Goal: Browse casually

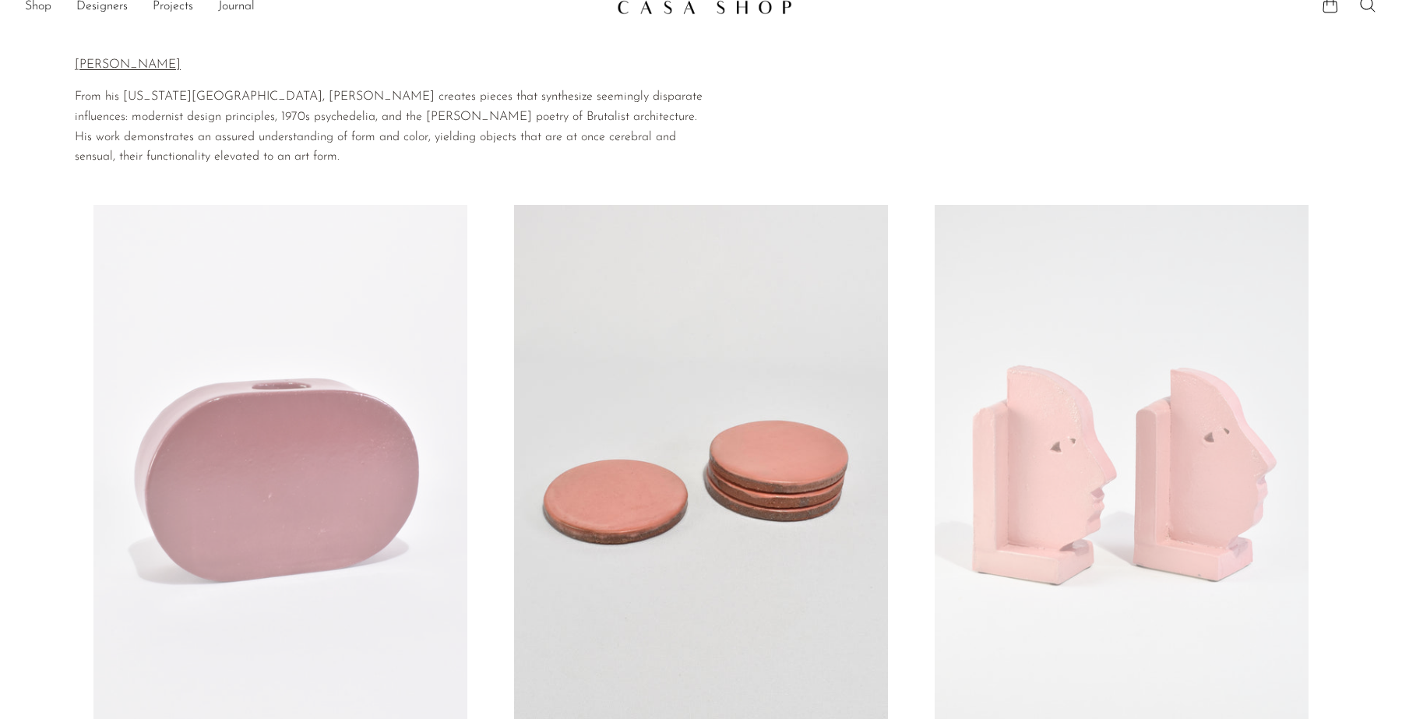
scroll to position [29, 0]
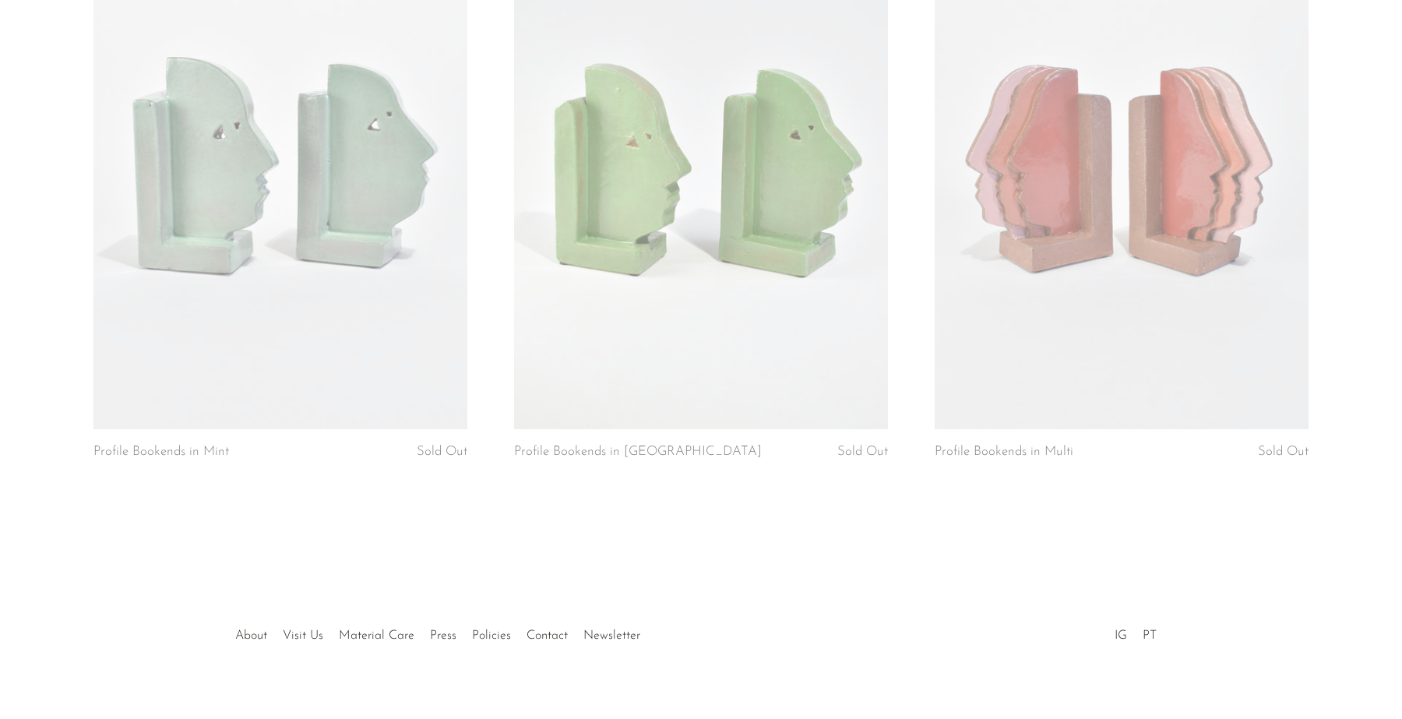
scroll to position [1523, 0]
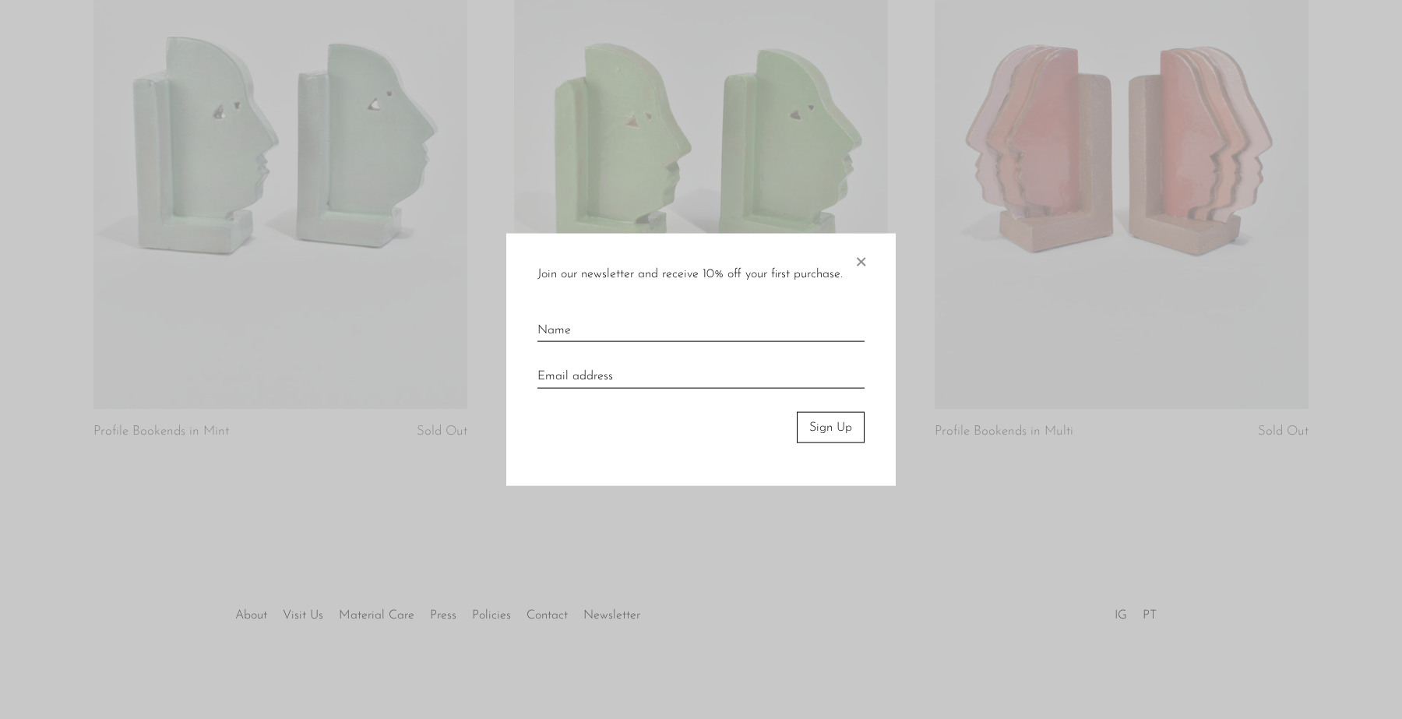
click at [854, 256] on span "×" at bounding box center [861, 258] width 16 height 50
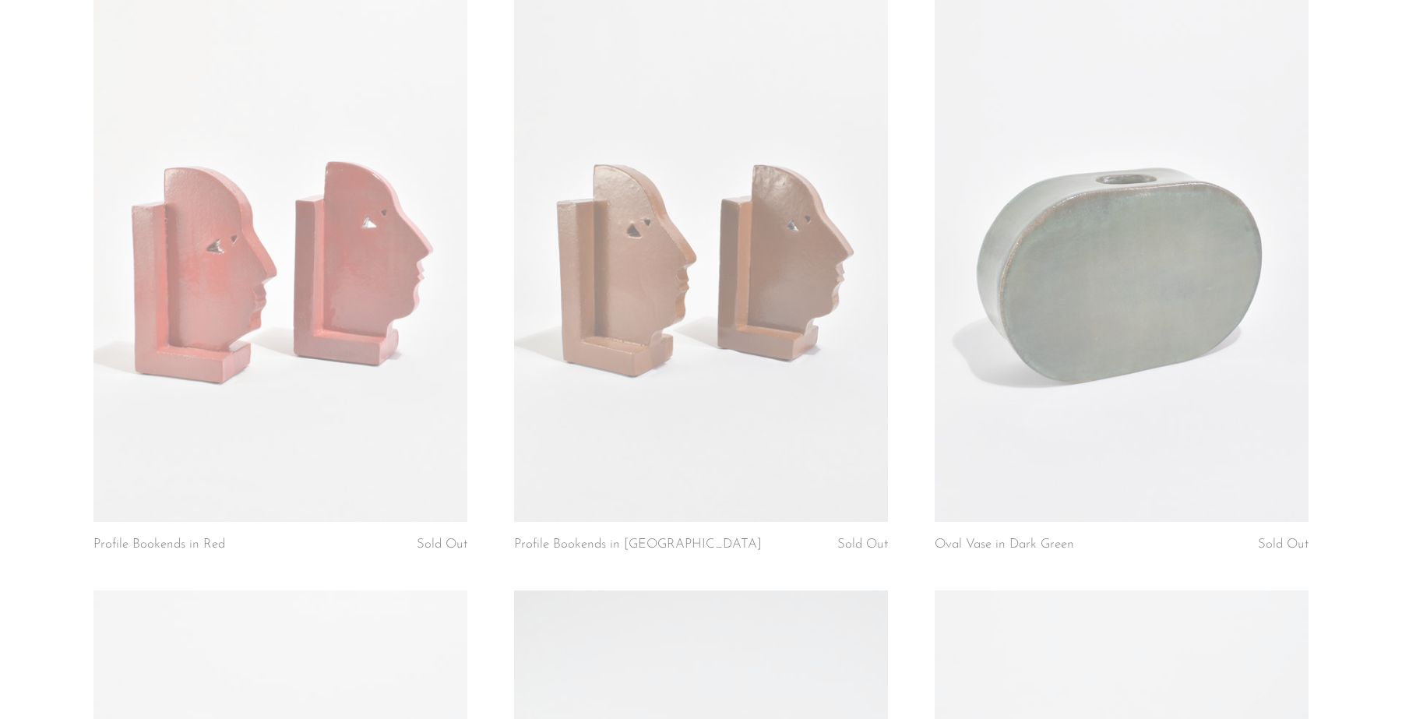
scroll to position [774, 0]
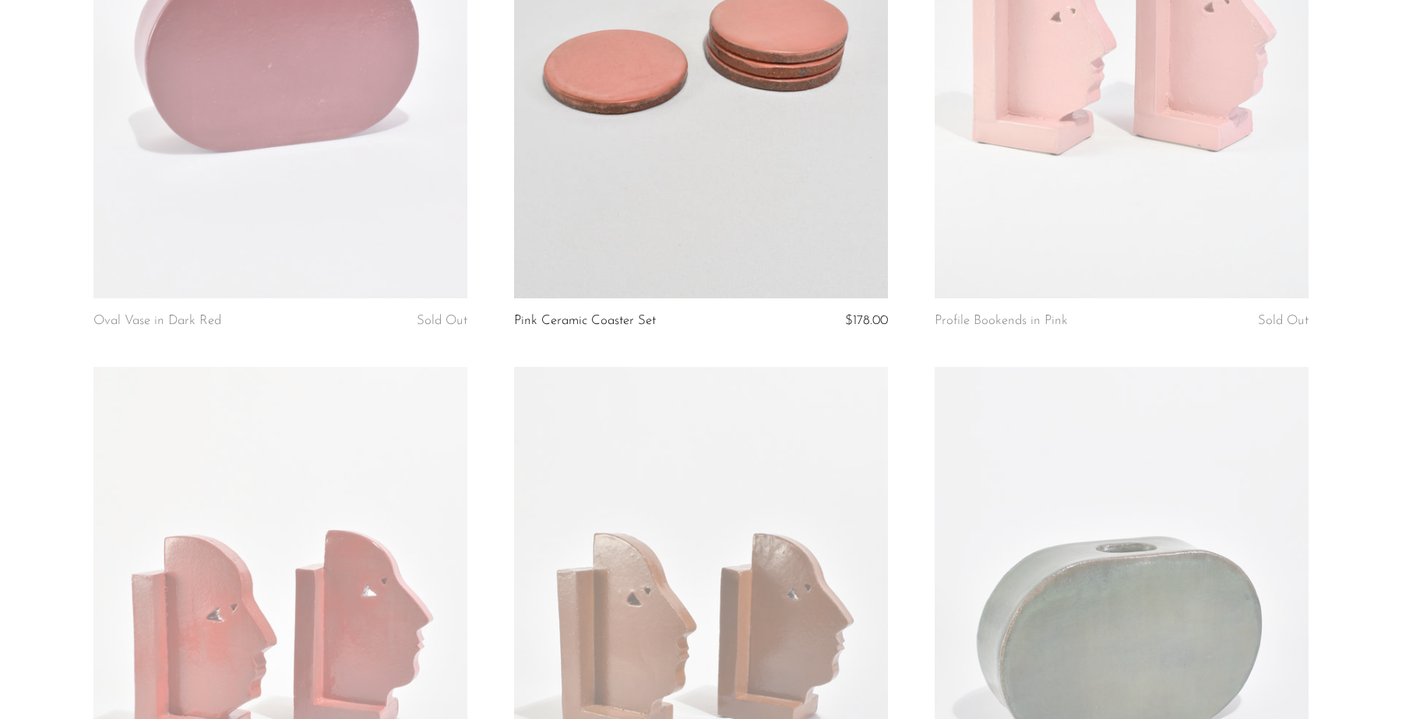
scroll to position [462, 0]
